Goal: Task Accomplishment & Management: Manage account settings

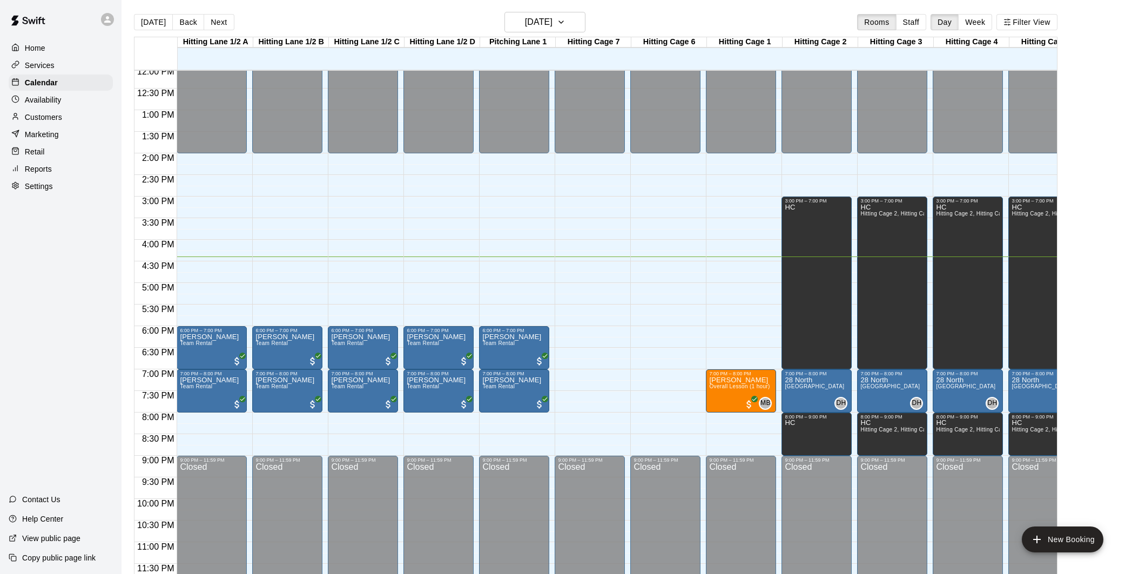
drag, startPoint x: 578, startPoint y: 336, endPoint x: 538, endPoint y: 450, distance: 121.4
click at [578, 338] on div "12:00 AM – 2:00 PM Closed 9:00 PM – 11:59 PM Closed" at bounding box center [590, 67] width 70 height 1037
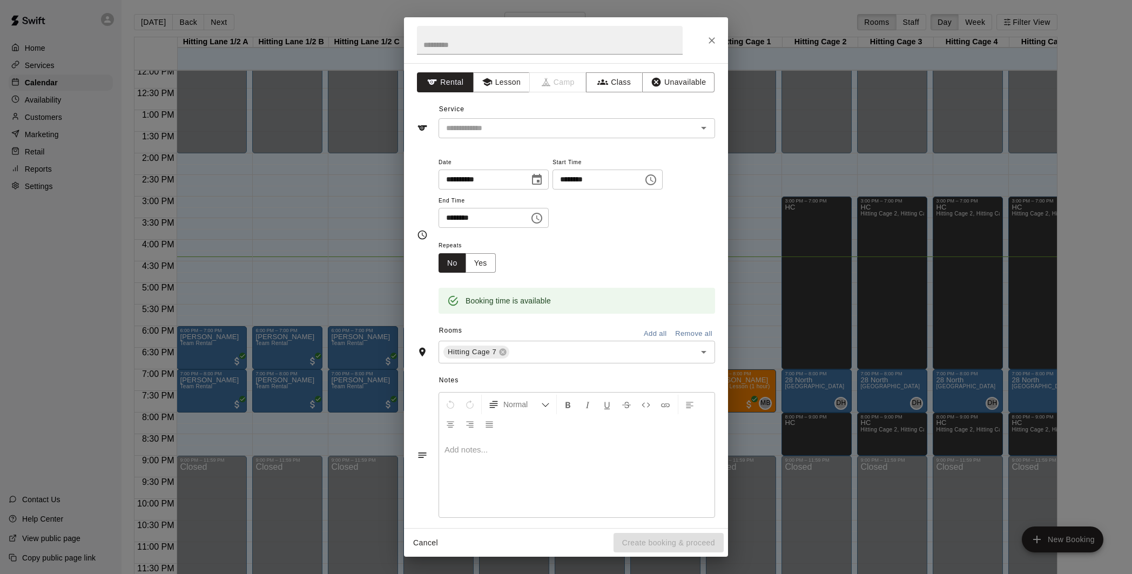
click at [772, 201] on div "**********" at bounding box center [566, 287] width 1132 height 574
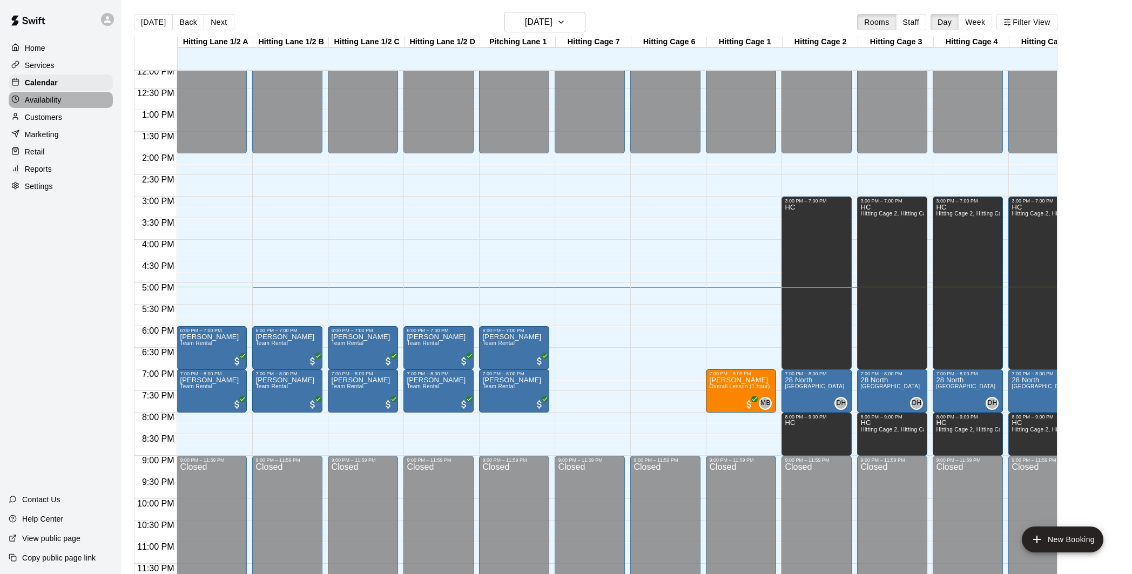
click at [81, 105] on div "Availability" at bounding box center [61, 100] width 104 height 16
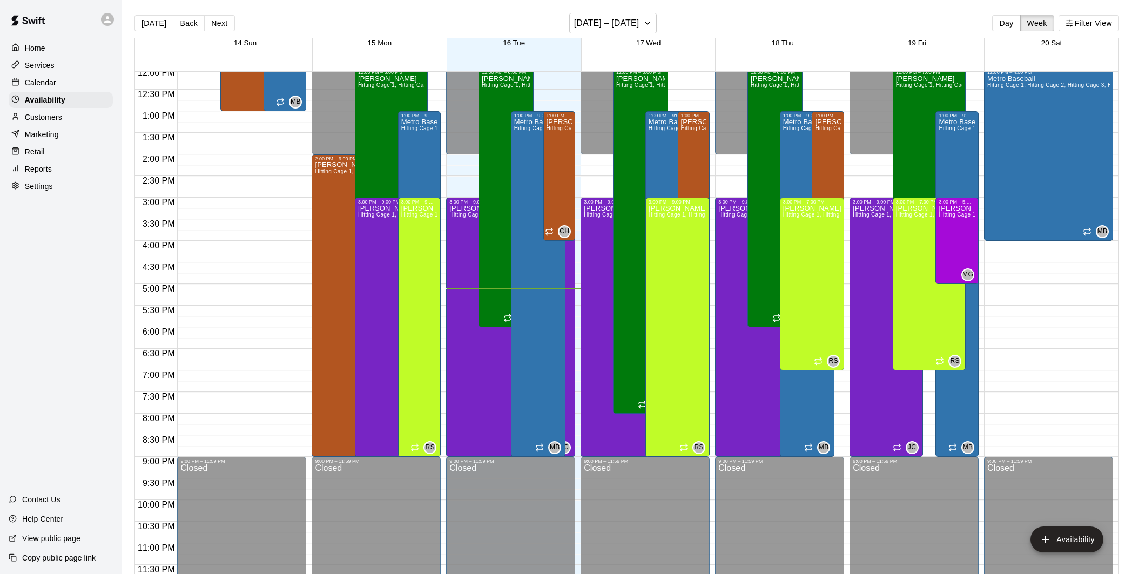
click at [65, 83] on div "Calendar" at bounding box center [61, 83] width 104 height 16
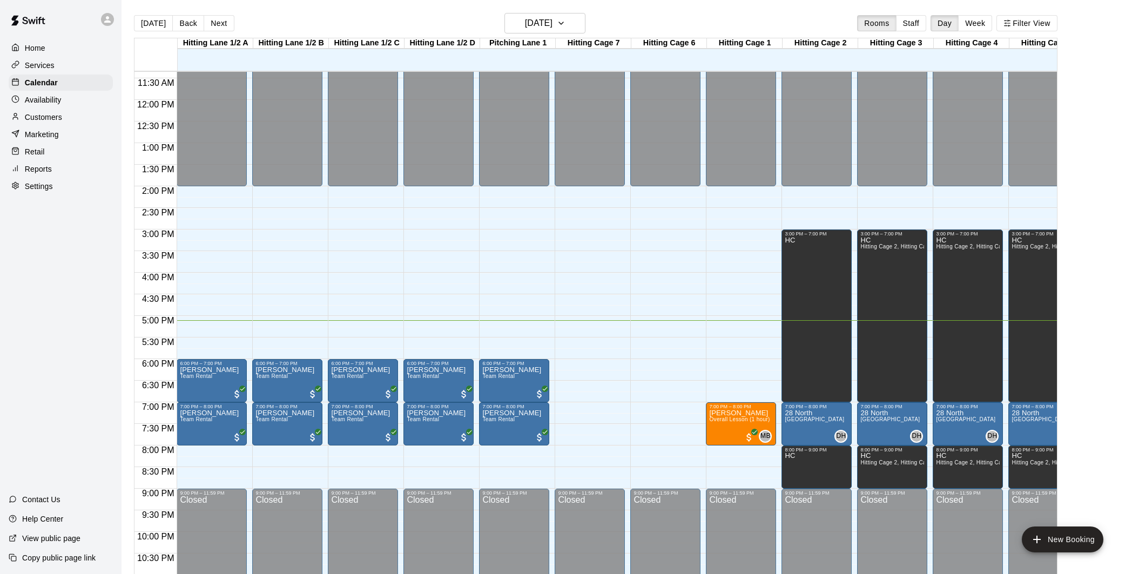
scroll to position [0, 28]
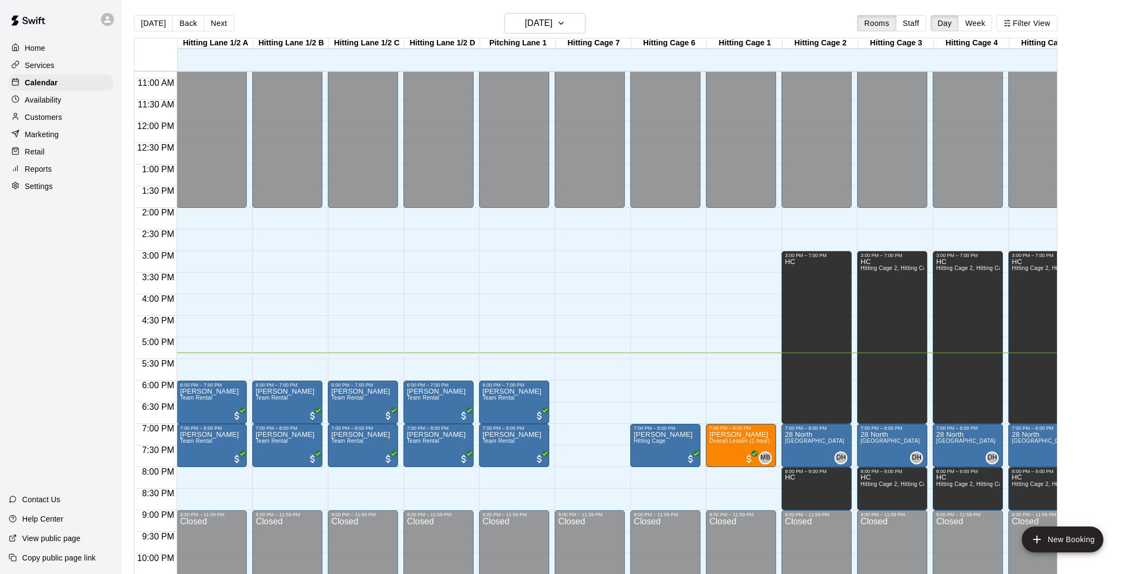
scroll to position [466, 0]
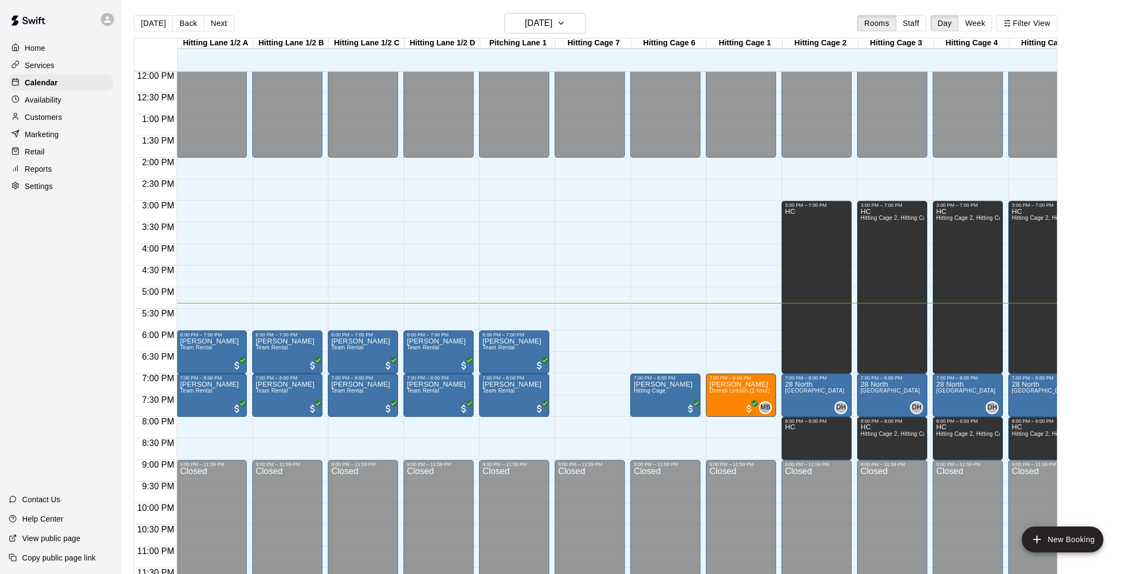
scroll to position [523, 0]
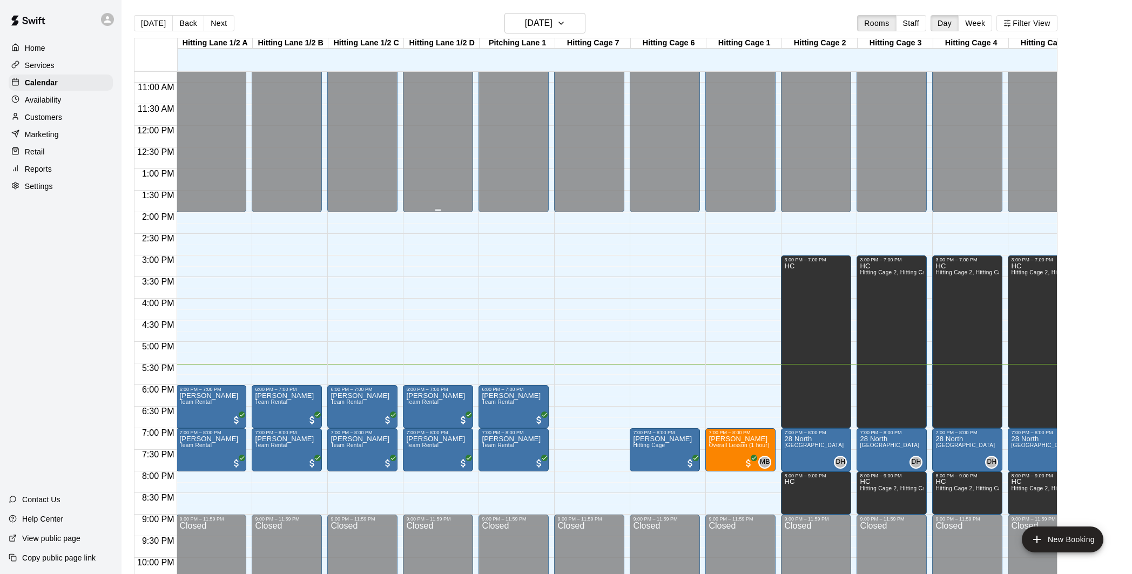
scroll to position [452, 1]
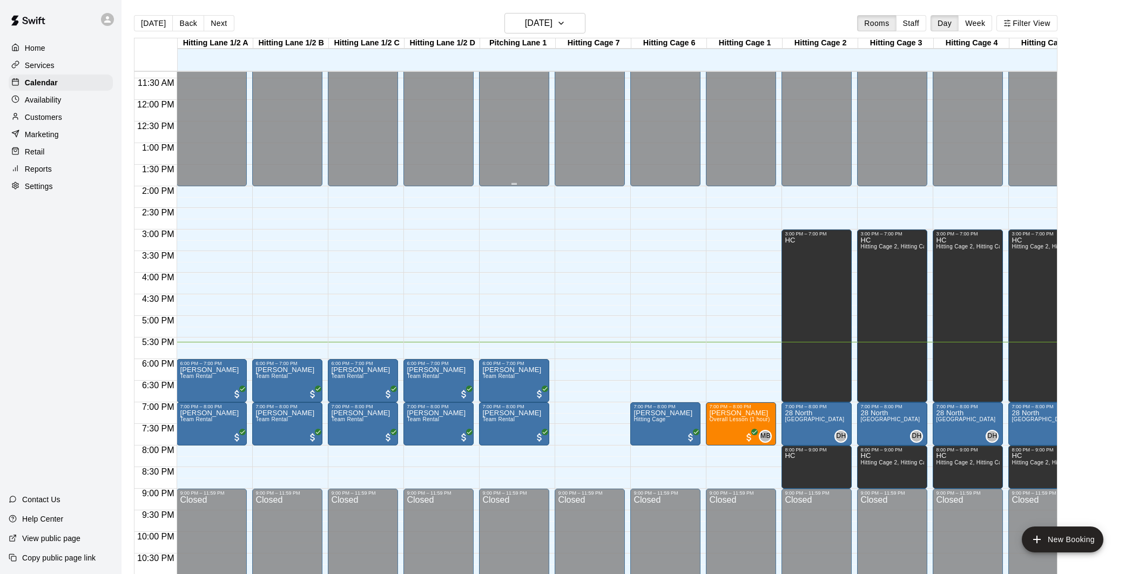
scroll to position [491, 0]
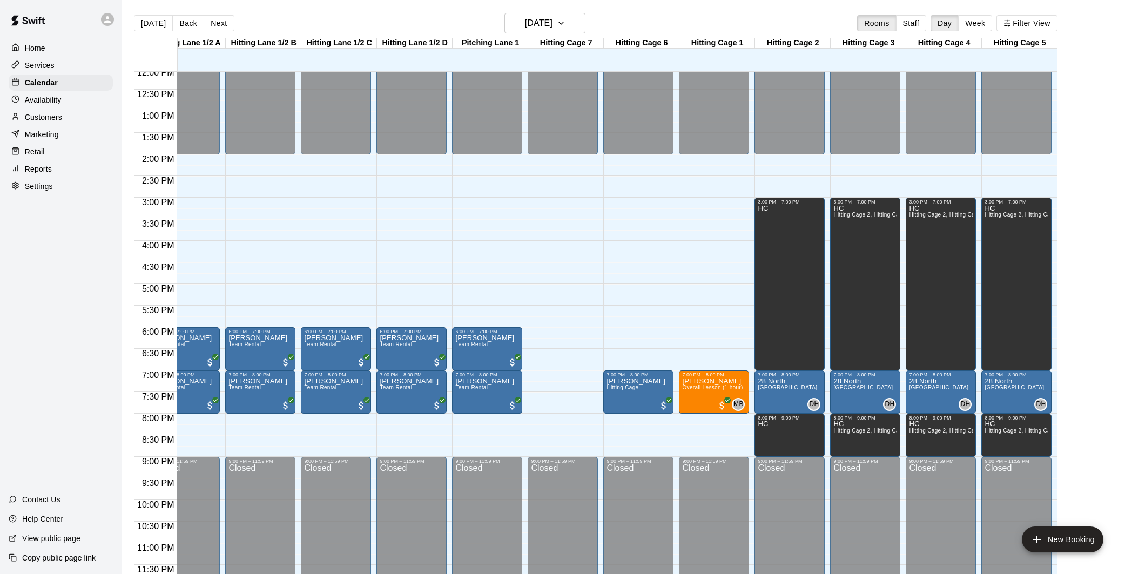
scroll to position [17, 0]
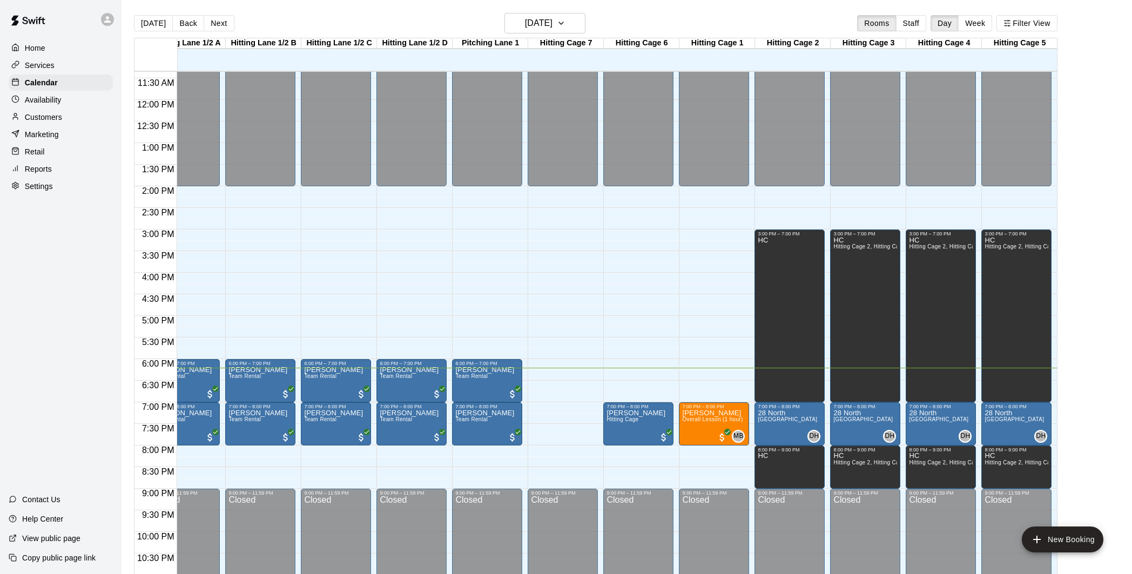
scroll to position [523, 28]
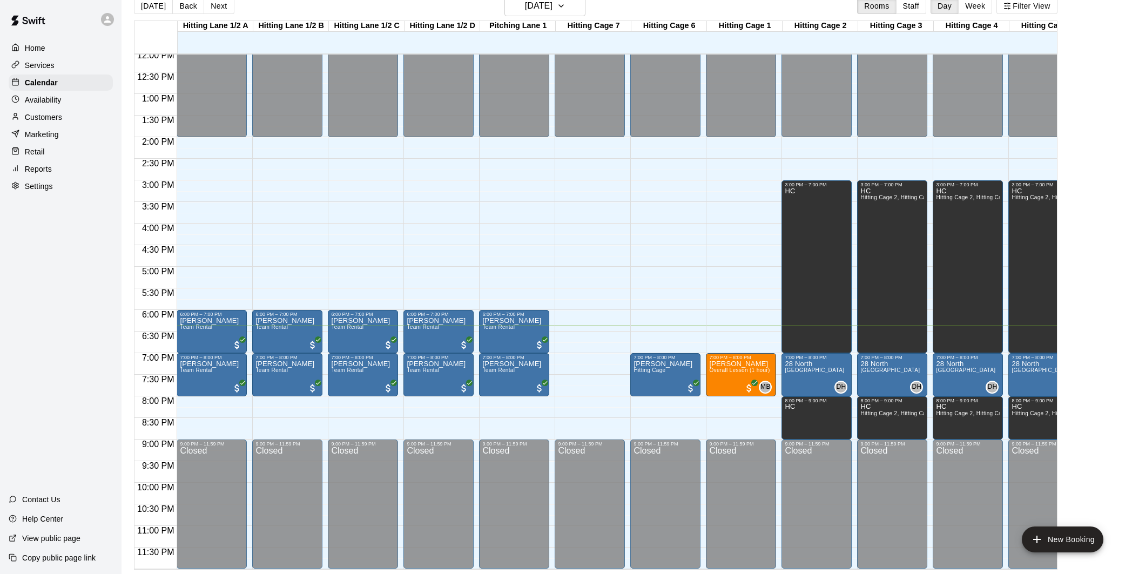
scroll to position [0, 28]
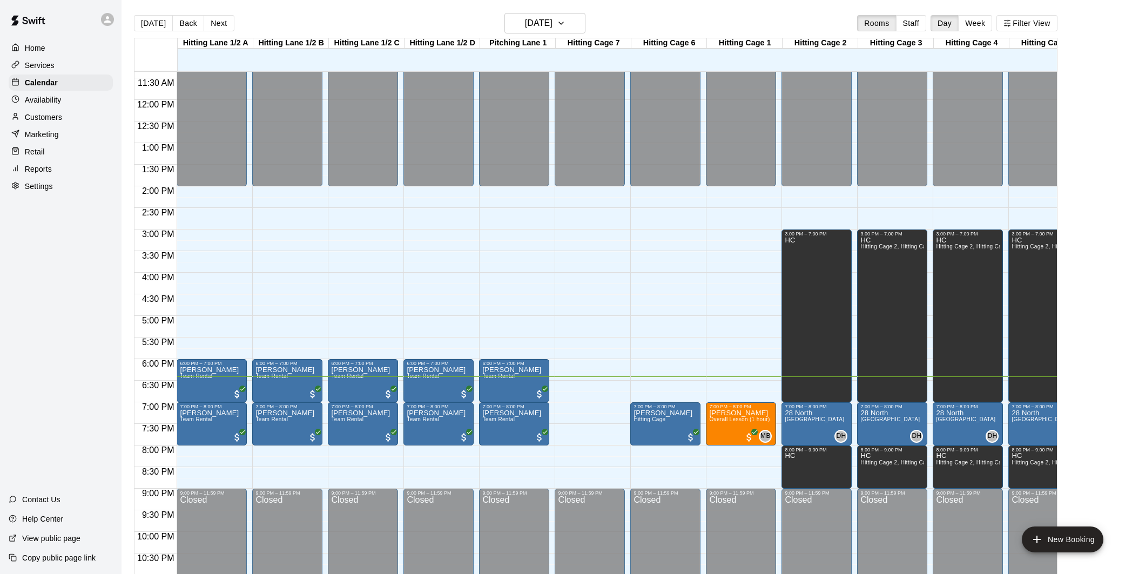
scroll to position [0, 28]
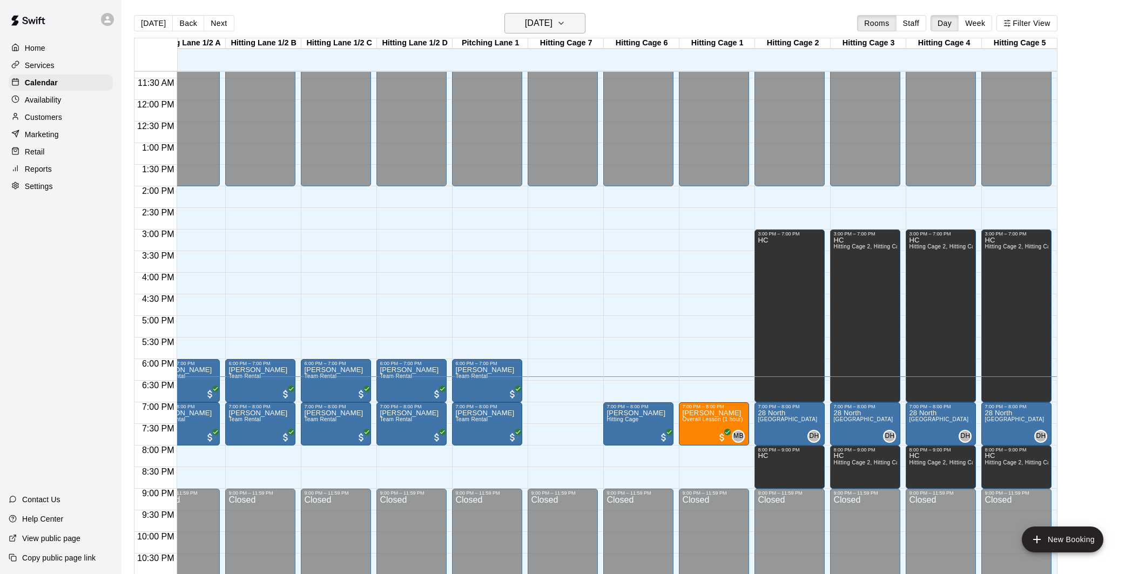
click at [565, 29] on icon "button" at bounding box center [561, 23] width 9 height 13
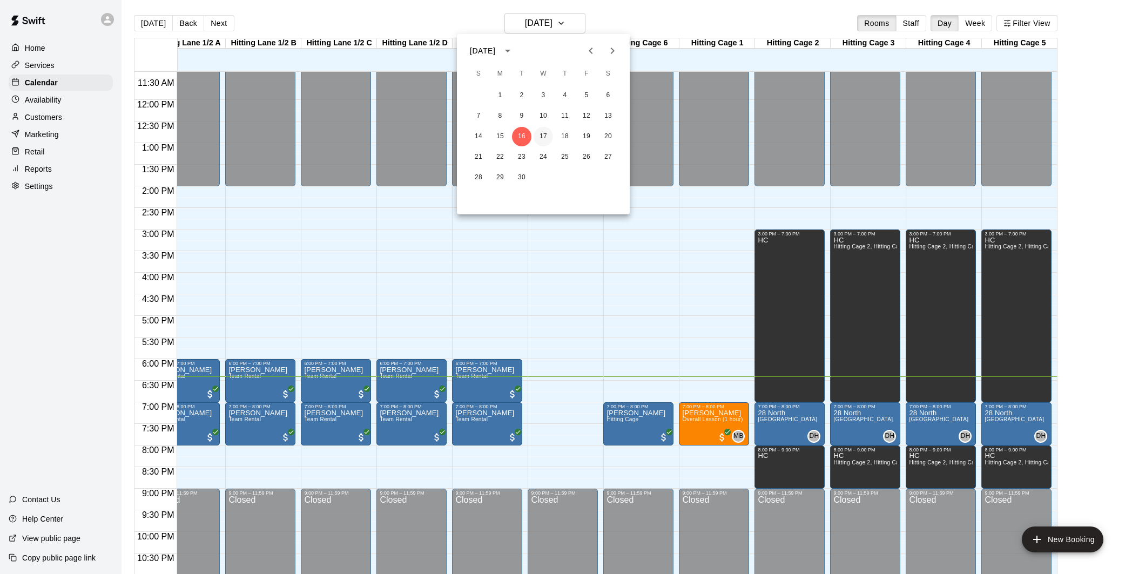
click at [540, 137] on button "17" at bounding box center [543, 136] width 19 height 19
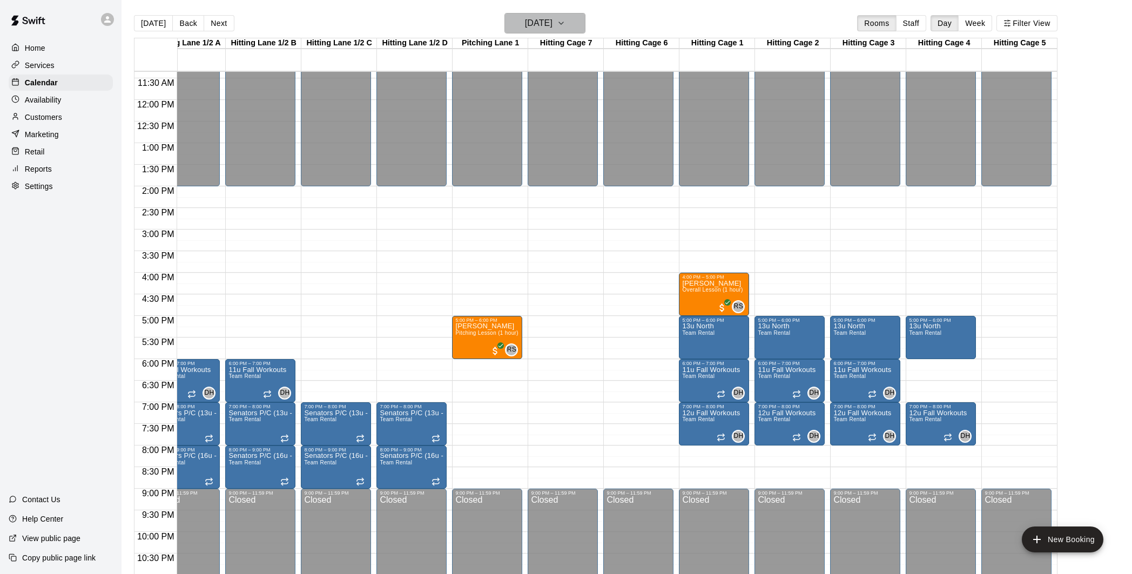
click at [565, 20] on icon "button" at bounding box center [561, 23] width 9 height 13
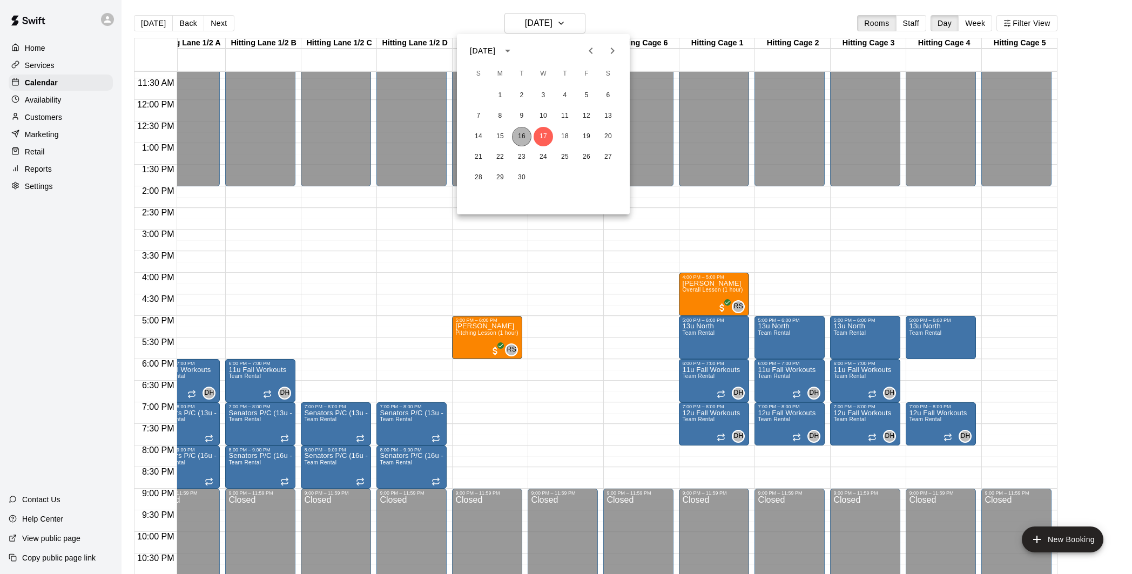
click at [525, 137] on button "16" at bounding box center [521, 136] width 19 height 19
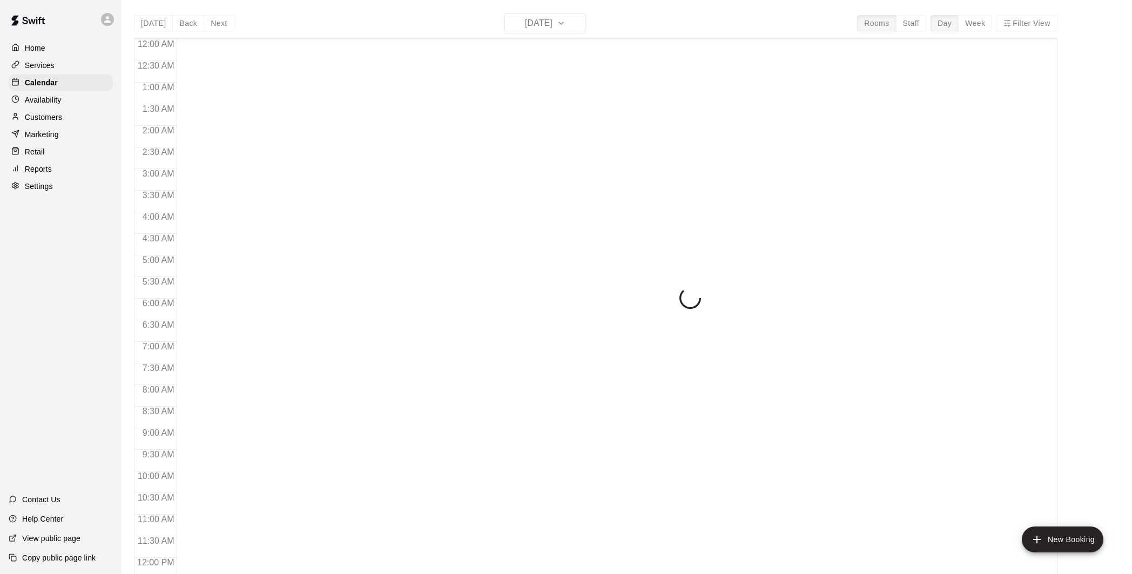
scroll to position [490, 0]
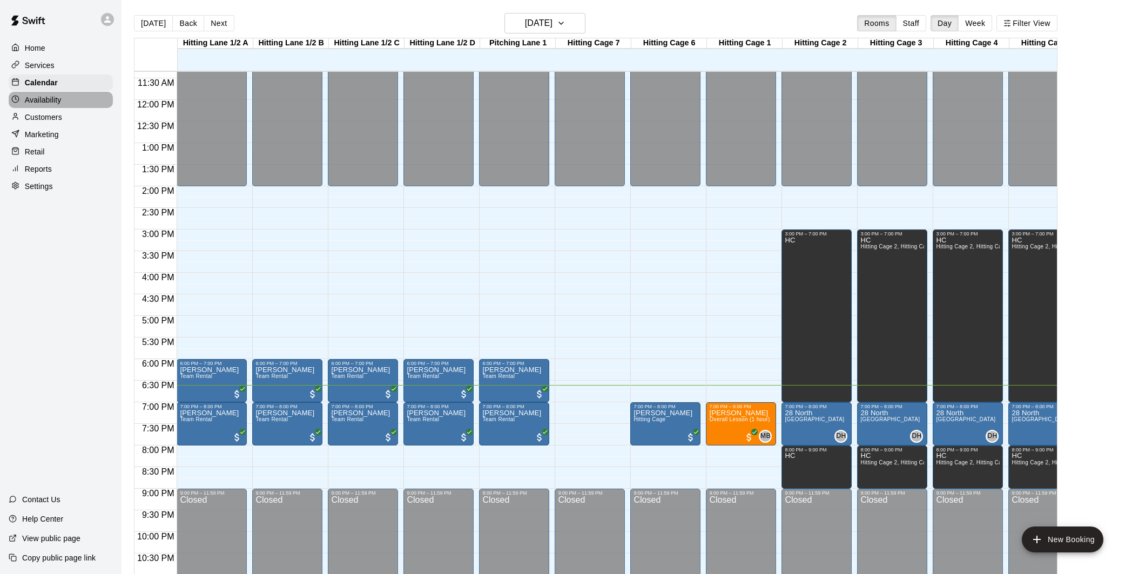
click at [65, 100] on div "Availability" at bounding box center [61, 100] width 104 height 16
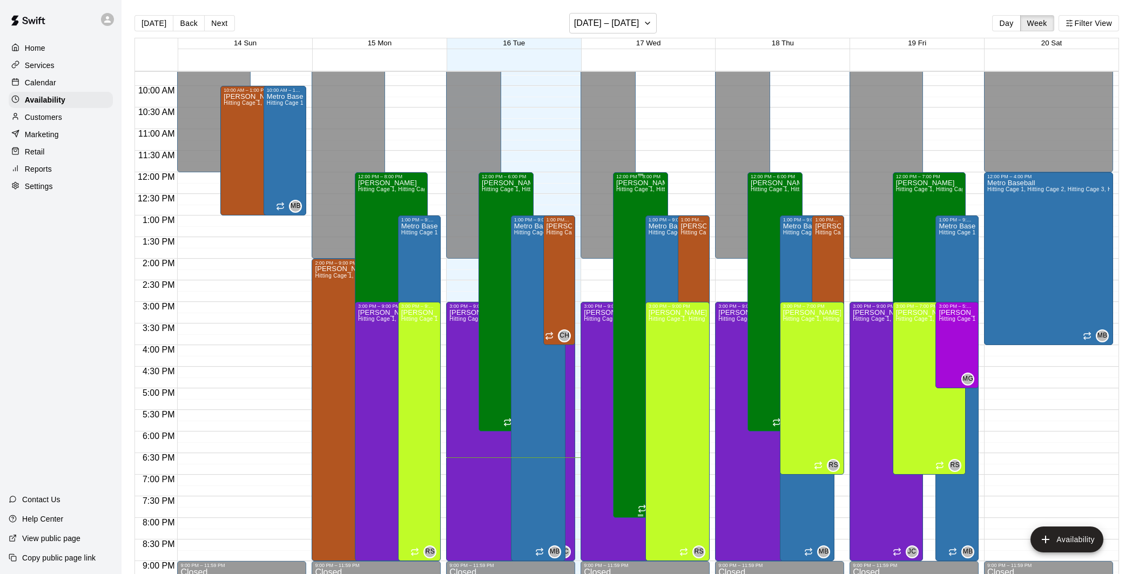
scroll to position [420, 0]
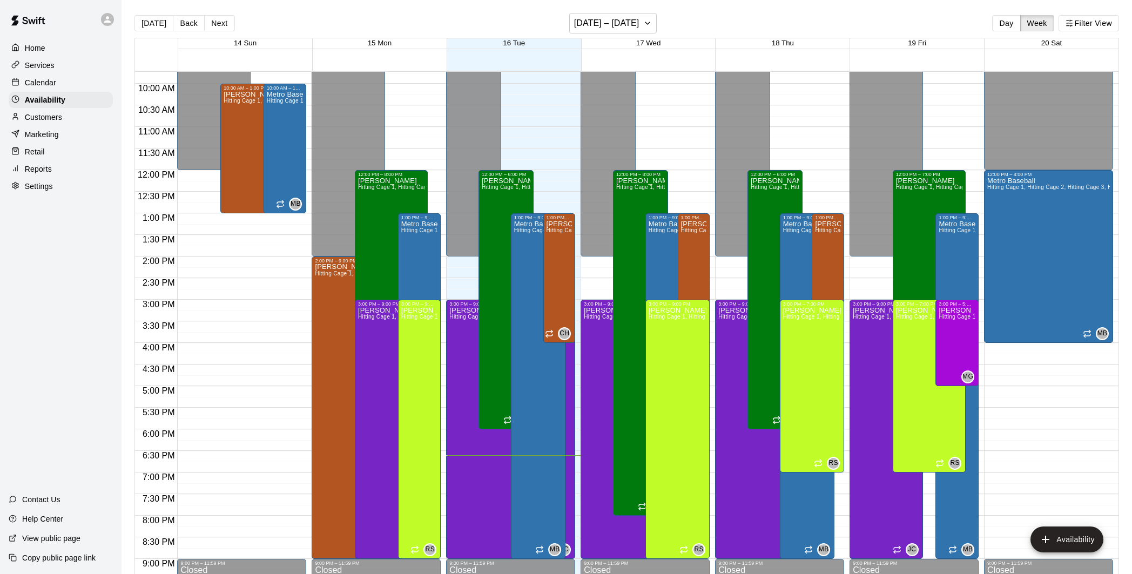
click at [65, 80] on div "Calendar" at bounding box center [61, 83] width 104 height 16
